Goal: Find specific fact: Find specific fact

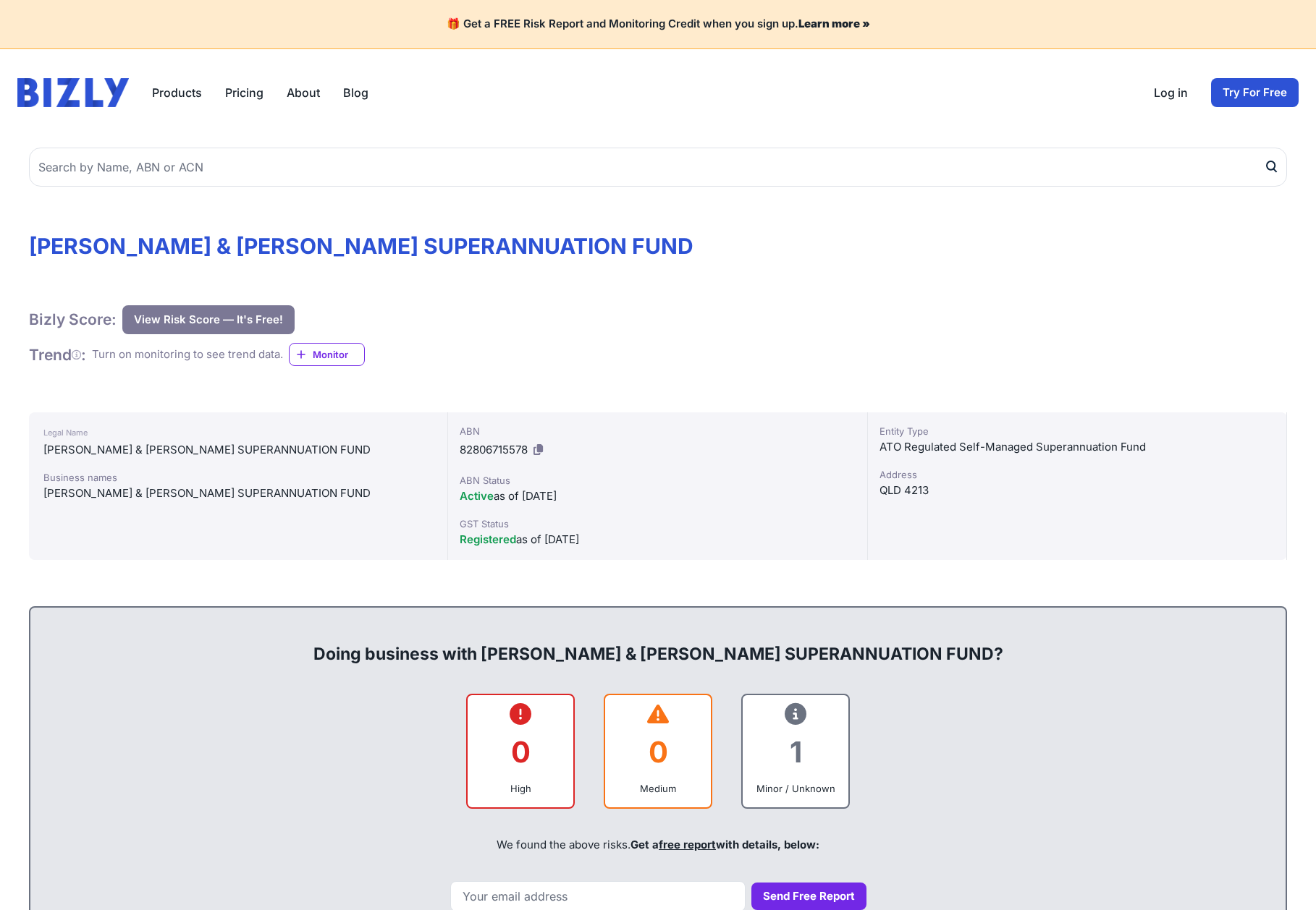
click at [355, 465] on div "Legal Name [PERSON_NAME] & [PERSON_NAME] SUPERANNUATION FUND Business names [PE…" at bounding box center [239, 486] width 419 height 148
drag, startPoint x: 369, startPoint y: 455, endPoint x: 108, endPoint y: 455, distance: 261.0
click at [123, 452] on div "[PERSON_NAME] & [PERSON_NAME] SUPERANNUATION FUND" at bounding box center [237, 450] width 389 height 18
click at [101, 456] on div "[PERSON_NAME] & [PERSON_NAME] SUPERANNUATION FUND" at bounding box center [237, 450] width 389 height 18
click at [106, 451] on div "[PERSON_NAME] & [PERSON_NAME] SUPERANNUATION FUND" at bounding box center [237, 450] width 389 height 18
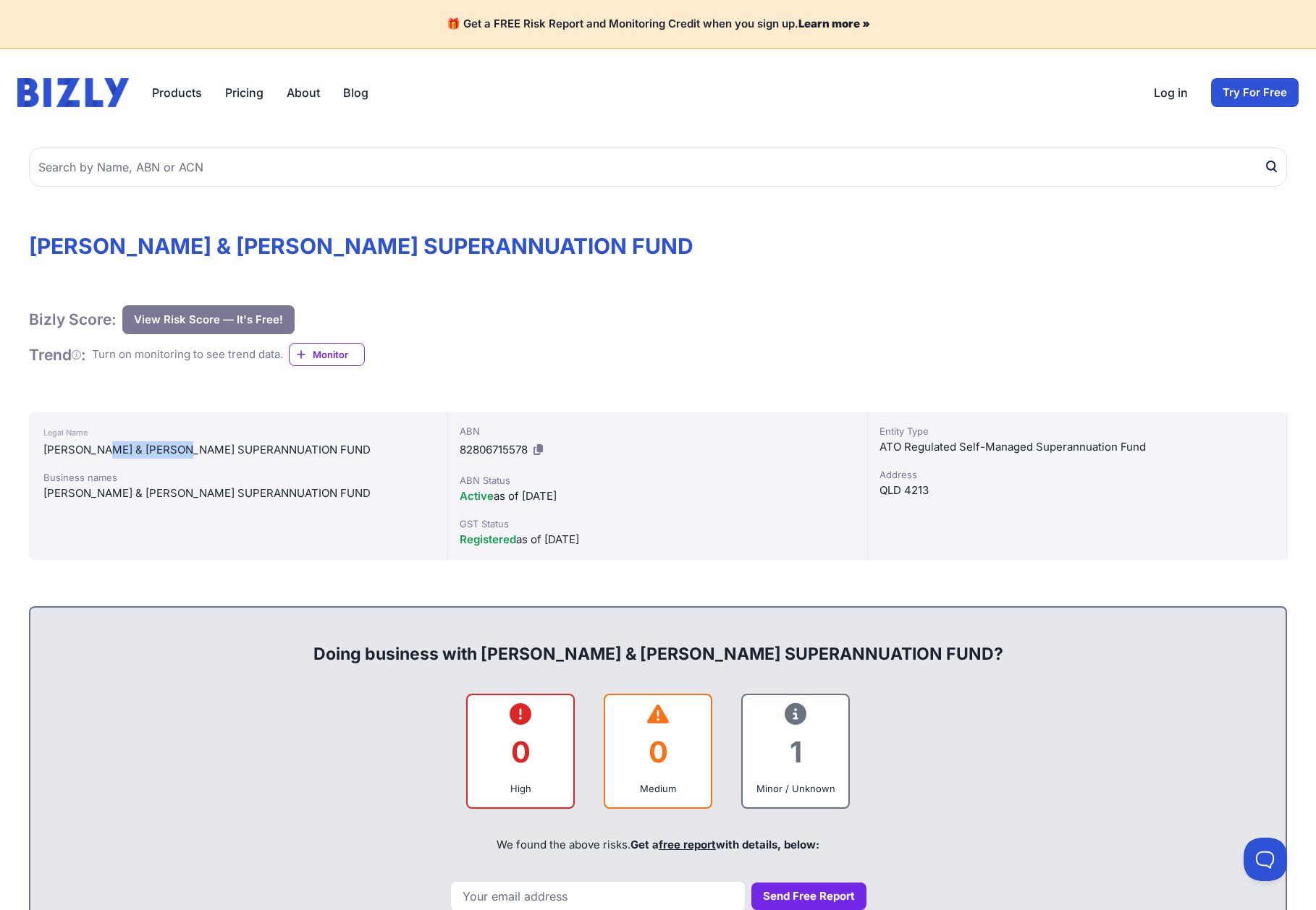
drag, startPoint x: 108, startPoint y: 449, endPoint x: 180, endPoint y: 447, distance: 72.0
click at [179, 447] on div "[PERSON_NAME] & [PERSON_NAME] SUPERANNUATION FUND" at bounding box center [237, 450] width 389 height 18
copy div "[PERSON_NAME]"
click at [123, 454] on div "[PERSON_NAME] & [PERSON_NAME] SUPERANNUATION FUND" at bounding box center [237, 450] width 389 height 18
